Goal: Information Seeking & Learning: Stay updated

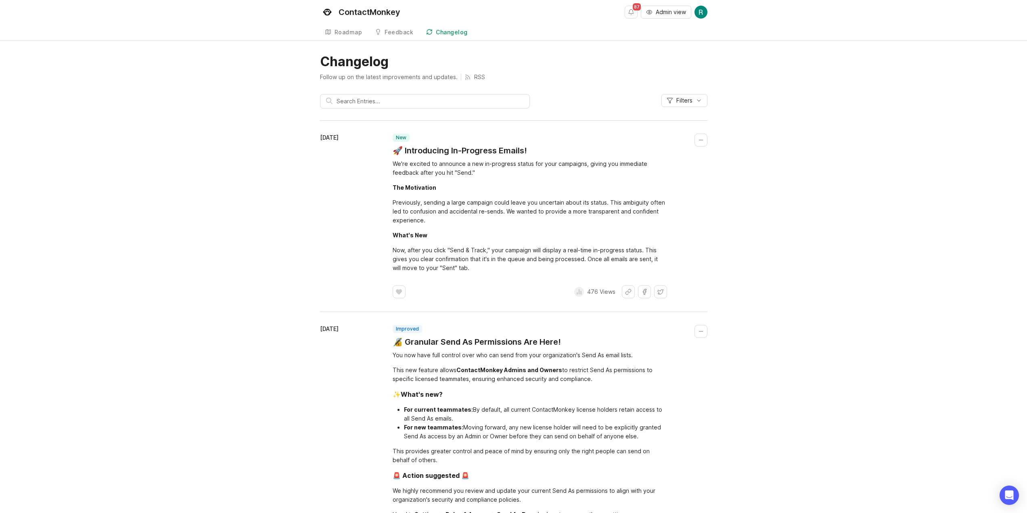
drag, startPoint x: 404, startPoint y: 177, endPoint x: 388, endPoint y: 174, distance: 16.5
click at [388, 175] on div "[DATE] new 🚀 Introducing In-Progress Emails! We're excited to announce a new in…" at bounding box center [513, 216] width 387 height 165
click at [388, 174] on div "[DATE]" at bounding box center [356, 216] width 73 height 165
drag, startPoint x: 358, startPoint y: 175, endPoint x: 494, endPoint y: 213, distance: 140.6
click at [486, 213] on div "[DATE] new 🚀 Introducing In-Progress Emails! We're excited to announce a new in…" at bounding box center [513, 216] width 387 height 165
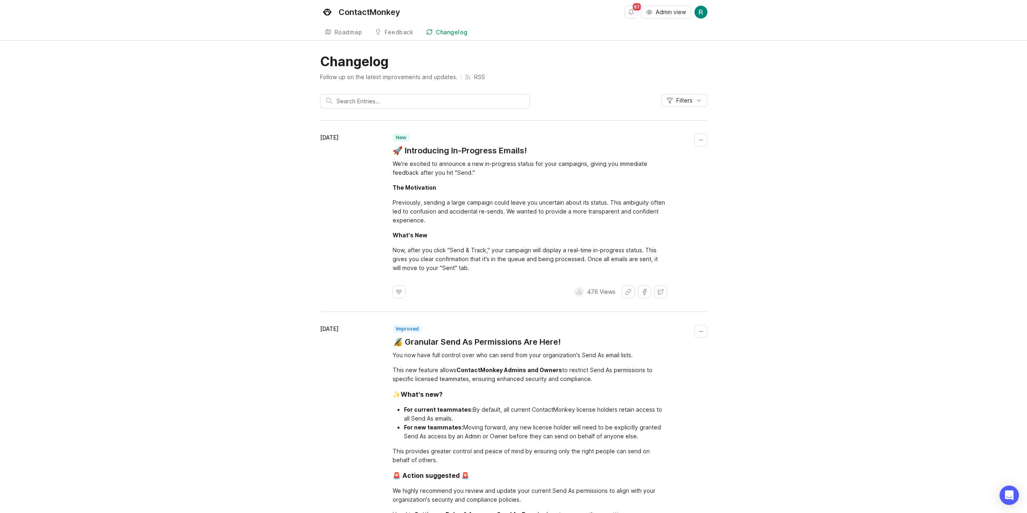
click at [495, 213] on div "Previously, sending a large campaign could leave you uncertain about its status…" at bounding box center [529, 211] width 274 height 27
drag, startPoint x: 492, startPoint y: 210, endPoint x: 409, endPoint y: 221, distance: 83.8
click at [409, 222] on div "Previously, sending a large campaign could leave you uncertain about its status…" at bounding box center [529, 211] width 274 height 27
click at [408, 220] on div "Previously, sending a large campaign could leave you uncertain about its status…" at bounding box center [529, 211] width 274 height 27
drag, startPoint x: 478, startPoint y: 238, endPoint x: 436, endPoint y: 212, distance: 49.3
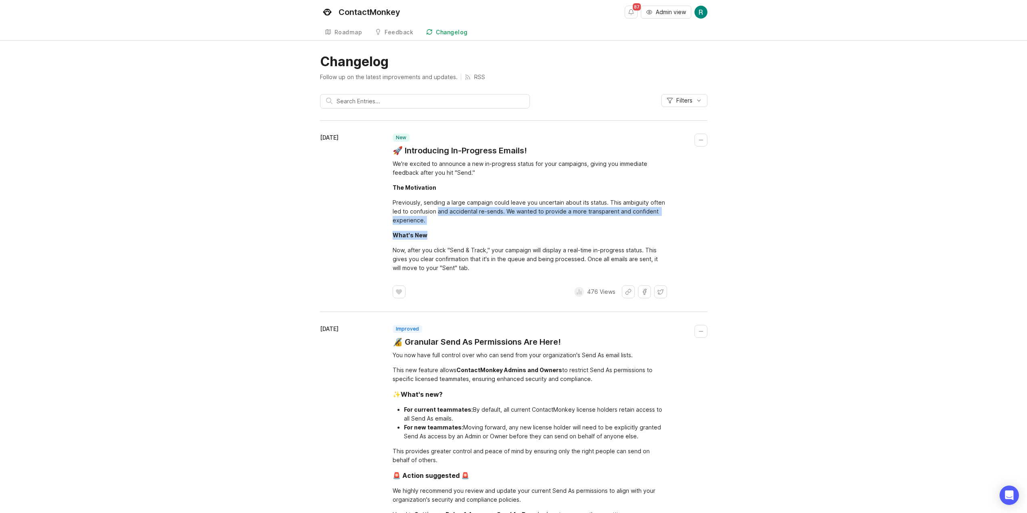
click at [436, 212] on div "We're excited to announce a new in-progress status for your campaigns, giving y…" at bounding box center [529, 215] width 274 height 113
click at [434, 209] on div "Previously, sending a large campaign could leave you uncertain about its status…" at bounding box center [529, 211] width 274 height 27
drag, startPoint x: 411, startPoint y: 205, endPoint x: 503, endPoint y: 207, distance: 92.4
click at [502, 207] on div "Previously, sending a large campaign could leave you uncertain about its status…" at bounding box center [529, 211] width 274 height 27
click at [503, 208] on div "Previously, sending a large campaign could leave you uncertain about its status…" at bounding box center [529, 211] width 274 height 27
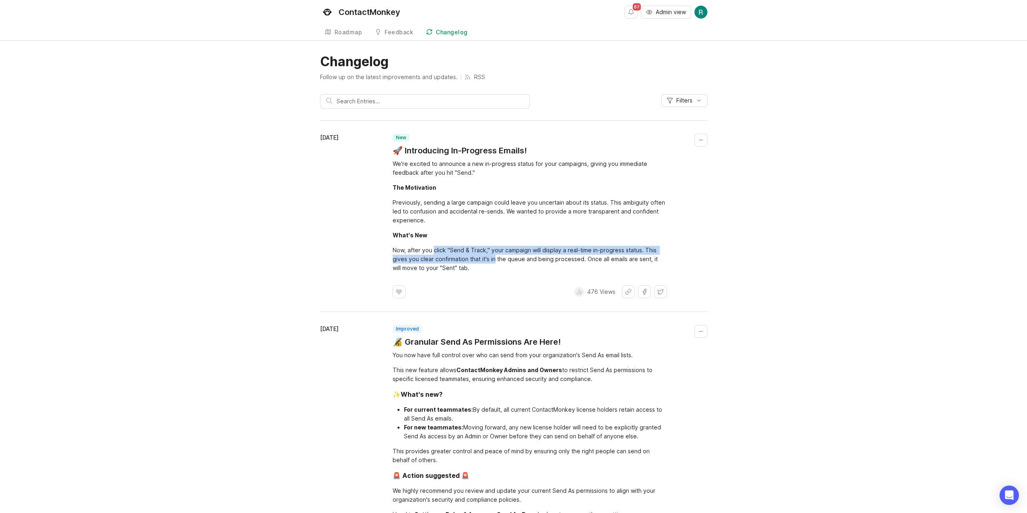
drag, startPoint x: 494, startPoint y: 256, endPoint x: 430, endPoint y: 250, distance: 64.0
click at [432, 250] on div "Now, after you click "Send & Track," your campaign will display a real-time in-…" at bounding box center [529, 259] width 274 height 27
drag, startPoint x: 430, startPoint y: 250, endPoint x: 390, endPoint y: 250, distance: 39.9
click at [430, 250] on div "Now, after you click "Send & Track," your campaign will display a real-time in-…" at bounding box center [529, 259] width 274 height 27
drag, startPoint x: 390, startPoint y: 250, endPoint x: 451, endPoint y: 252, distance: 60.5
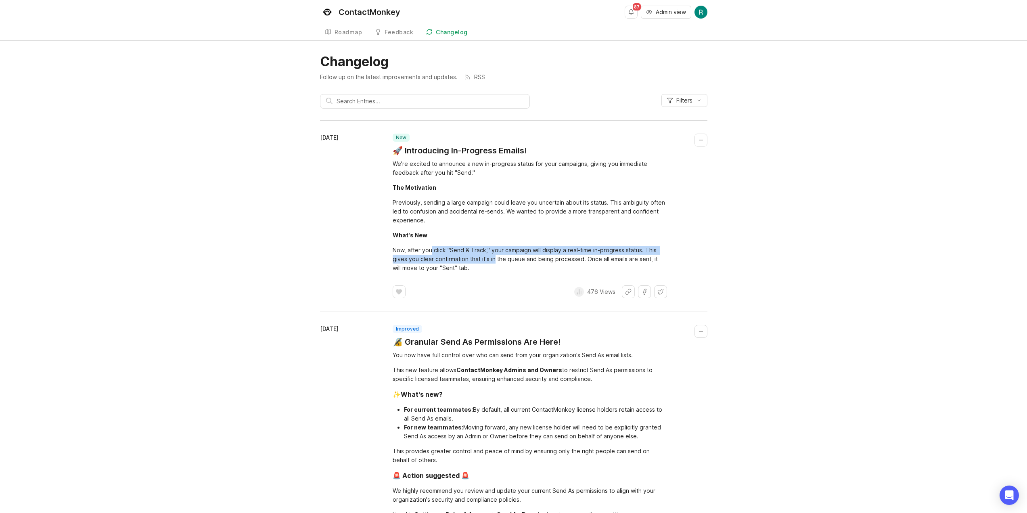
click at [447, 253] on div "August 25, 2025 new 🚀 Introducing In-Progress Emails! We're excited to announce…" at bounding box center [513, 216] width 387 height 165
click at [451, 252] on div "Now, after you click "Send & Track," your campaign will display a real-time in-…" at bounding box center [529, 259] width 274 height 27
drag, startPoint x: 420, startPoint y: 252, endPoint x: 476, endPoint y: 257, distance: 56.2
click at [476, 257] on div "Now, after you click "Send & Track," your campaign will display a real-time in-…" at bounding box center [529, 259] width 274 height 27
click at [477, 257] on div "Now, after you click "Send & Track," your campaign will display a real-time in-…" at bounding box center [529, 259] width 274 height 27
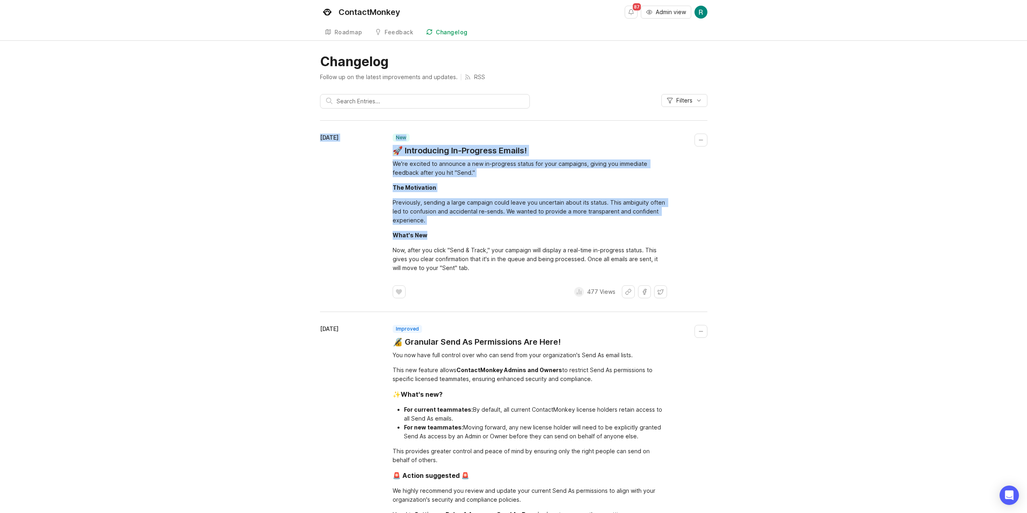
drag, startPoint x: 260, startPoint y: 206, endPoint x: 579, endPoint y: 240, distance: 320.4
click at [581, 237] on div "What's New" at bounding box center [529, 235] width 274 height 9
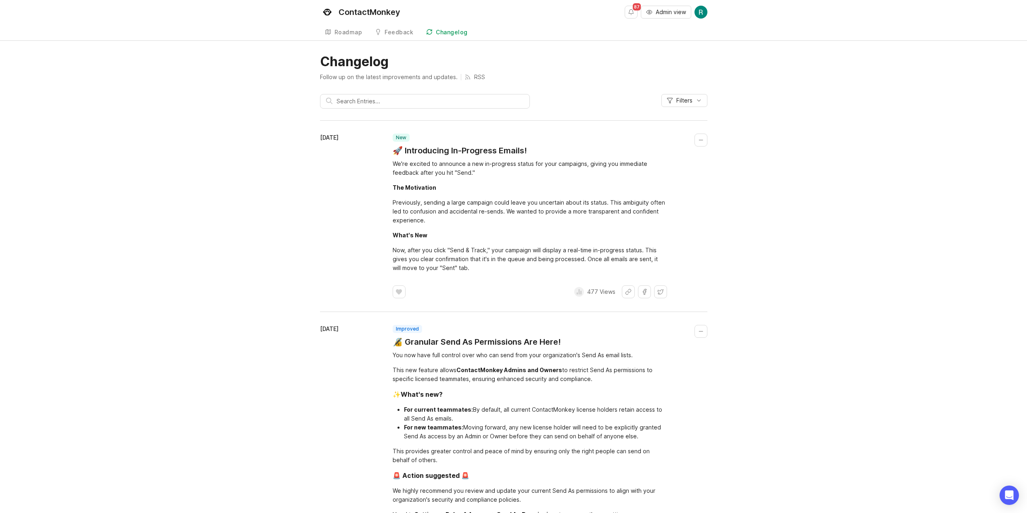
drag, startPoint x: 356, startPoint y: 214, endPoint x: 482, endPoint y: 209, distance: 125.9
click at [436, 212] on div "August 25, 2025 new 🚀 Introducing In-Progress Emails! We're excited to announce…" at bounding box center [513, 216] width 387 height 165
click at [482, 209] on div "Previously, sending a large campaign could leave you uncertain about its status…" at bounding box center [529, 211] width 274 height 27
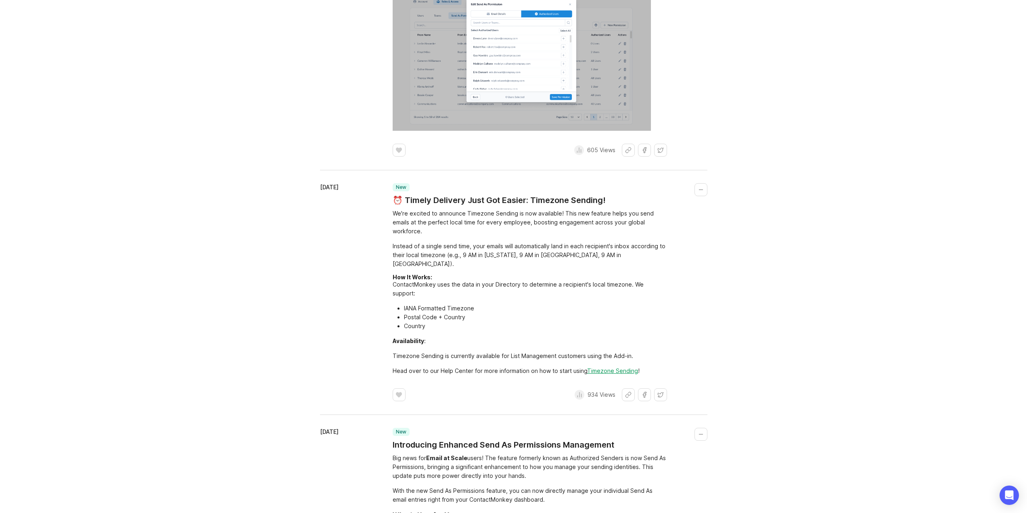
scroll to position [807, 0]
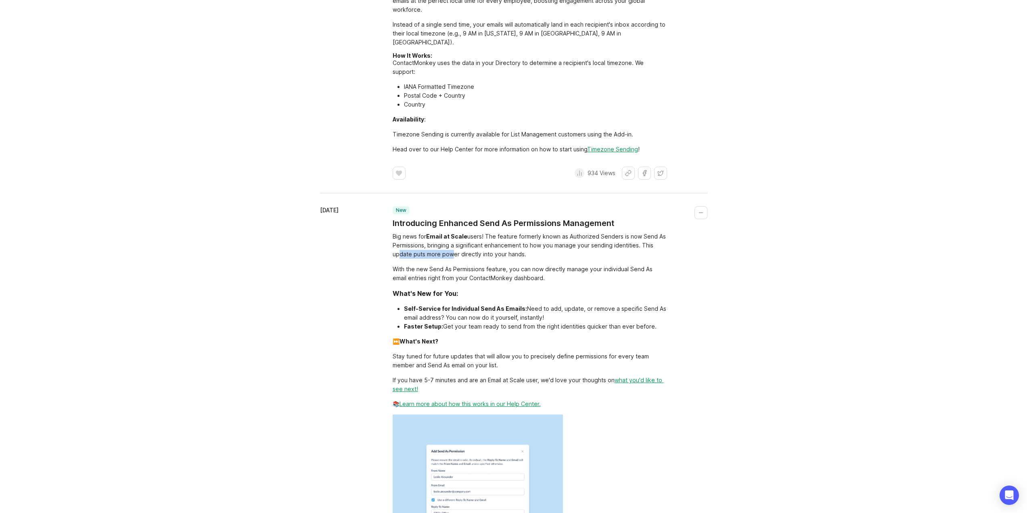
drag, startPoint x: 425, startPoint y: 226, endPoint x: 392, endPoint y: 221, distance: 33.0
click at [394, 232] on div "Big news for Email at Scale users! The feature formerly known as Authorized Sen…" at bounding box center [529, 245] width 274 height 27
click at [392, 232] on div "Big news for Email at Scale users! The feature formerly known as Authorized Sen…" at bounding box center [529, 245] width 274 height 27
